Goal: Task Accomplishment & Management: Use online tool/utility

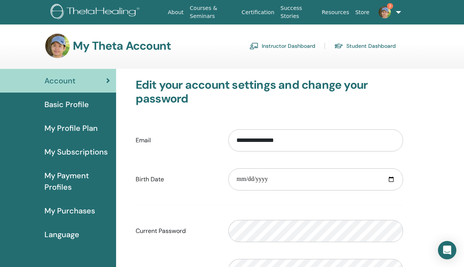
click at [303, 44] on link "Instructor Dashboard" at bounding box center [282, 46] width 66 height 12
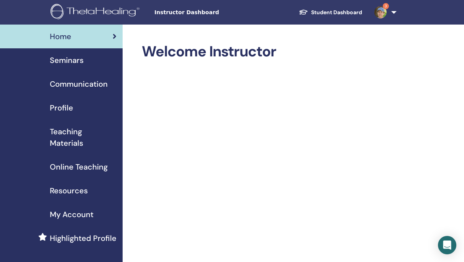
click at [71, 52] on link "Seminars" at bounding box center [61, 60] width 123 height 24
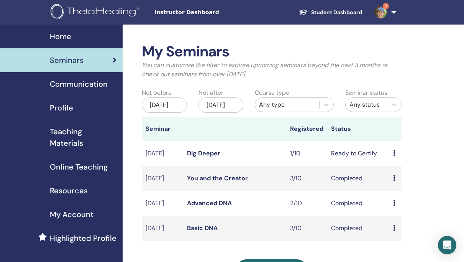
click at [218, 156] on td "Dig Deeper" at bounding box center [234, 153] width 103 height 25
click at [208, 157] on link "Dig Deeper" at bounding box center [203, 153] width 33 height 8
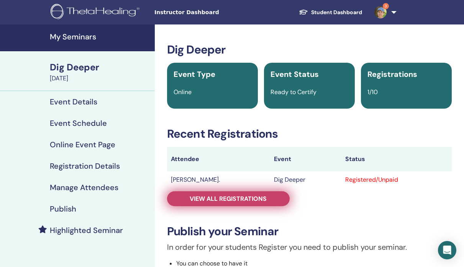
click at [211, 198] on span "View all registrations" at bounding box center [228, 199] width 77 height 8
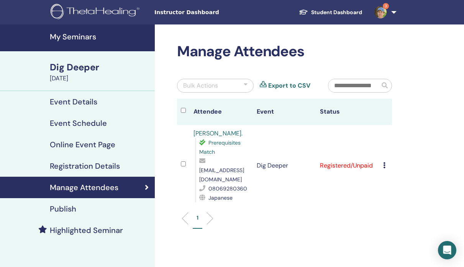
click at [219, 89] on div "Bulk Actions" at bounding box center [215, 86] width 77 height 14
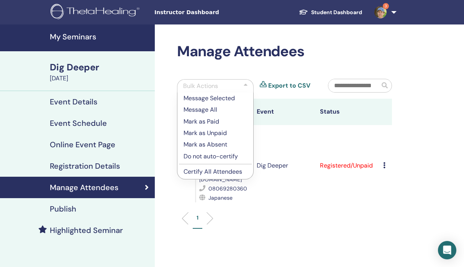
click at [223, 172] on p "Certify All Attendees" at bounding box center [216, 171] width 64 height 9
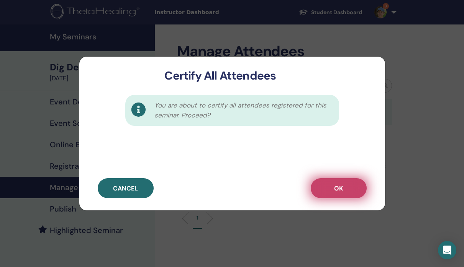
click at [328, 187] on button "OK" at bounding box center [339, 189] width 56 height 20
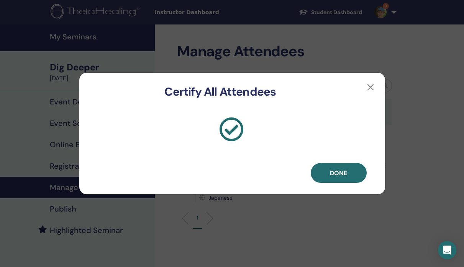
click at [336, 189] on div "Done" at bounding box center [232, 147] width 306 height 96
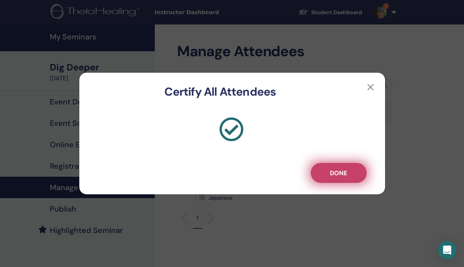
click at [326, 180] on button "Done" at bounding box center [339, 173] width 56 height 20
